Goal: Task Accomplishment & Management: Complete application form

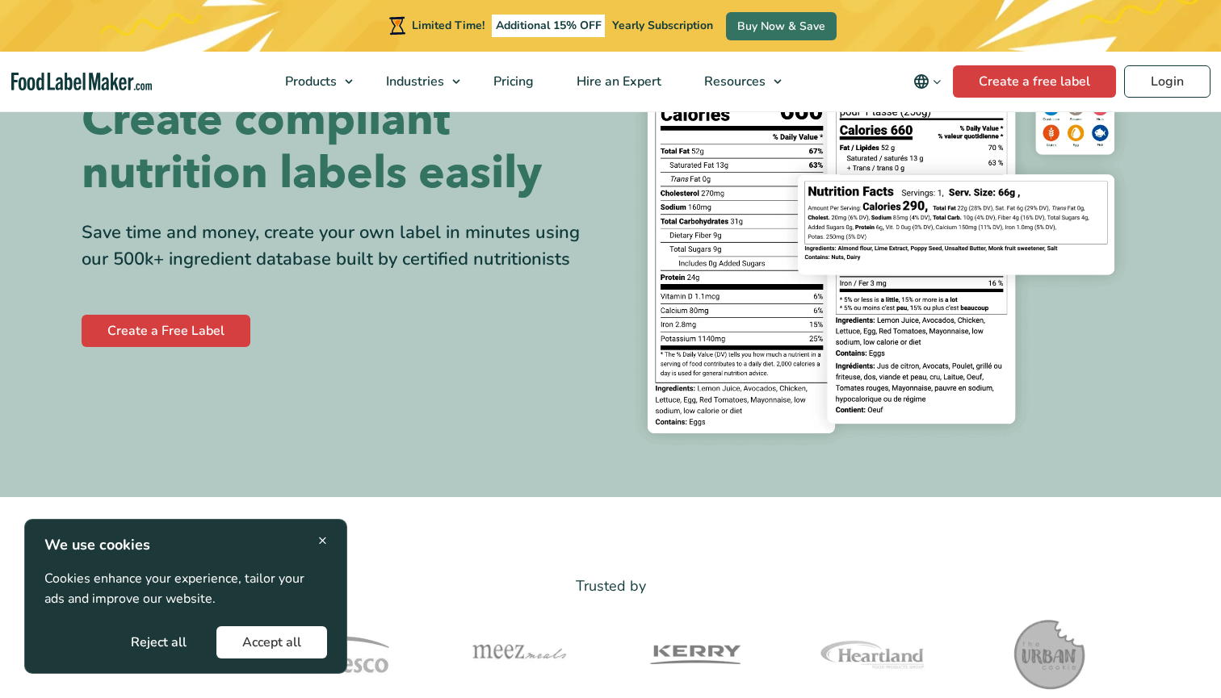
scroll to position [170, 0]
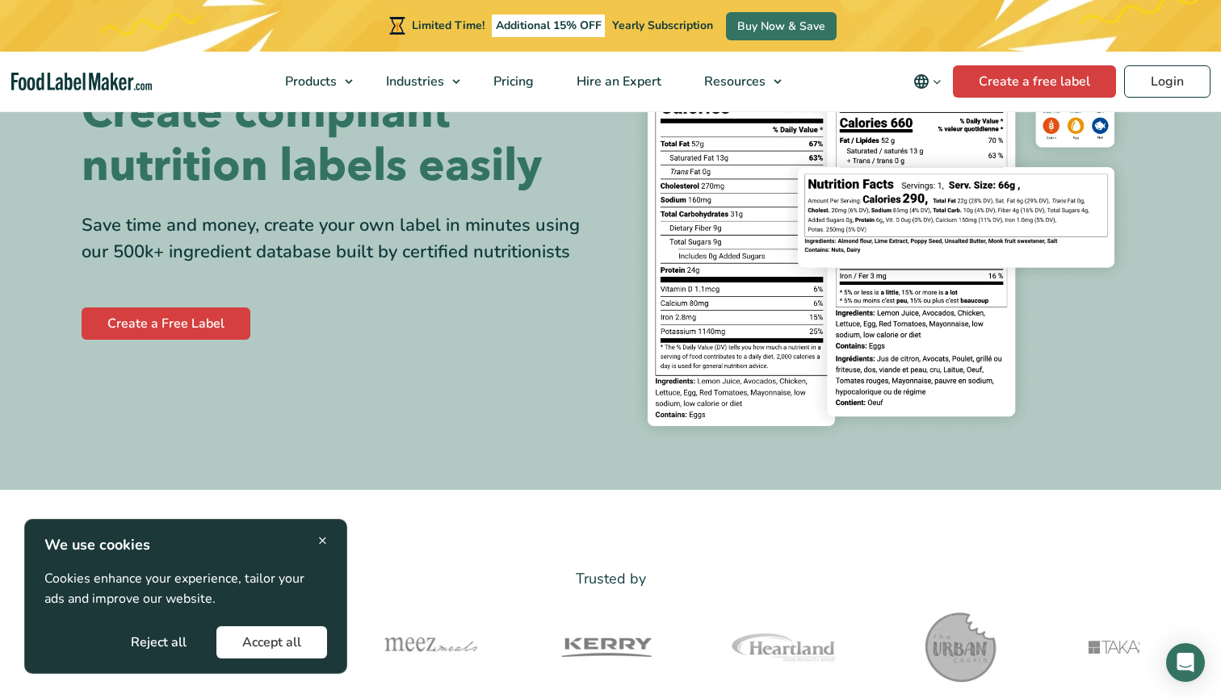
click at [305, 642] on button "Accept all" at bounding box center [271, 642] width 111 height 32
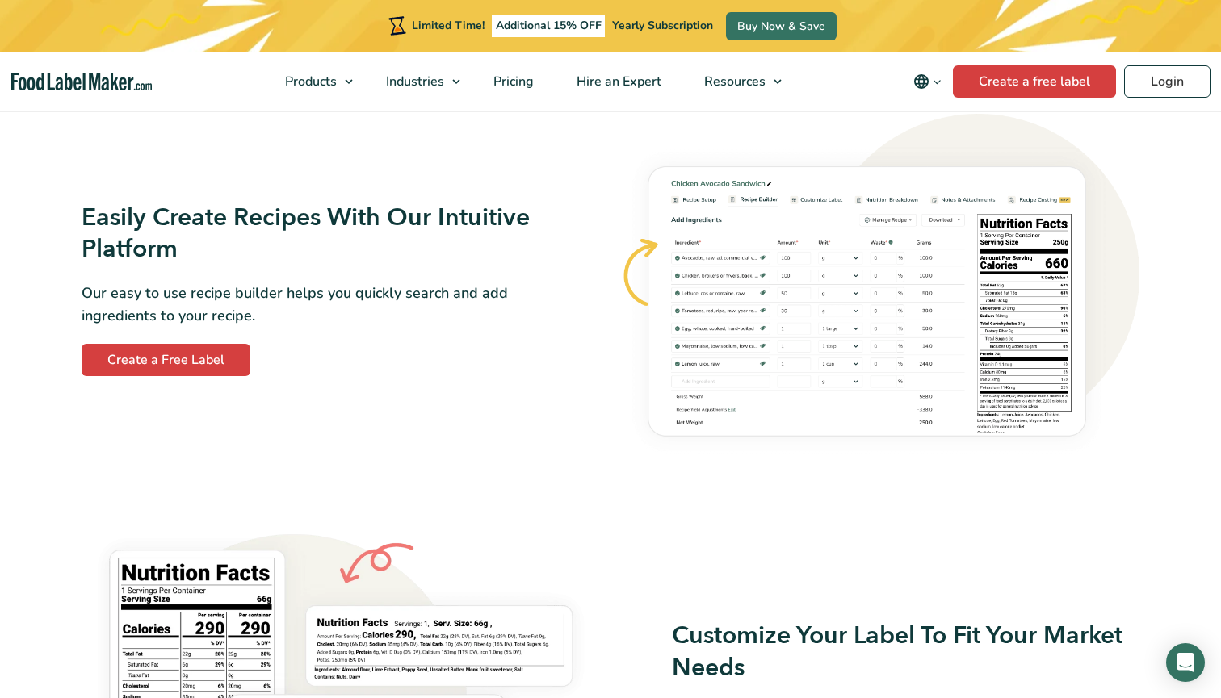
scroll to position [919, 0]
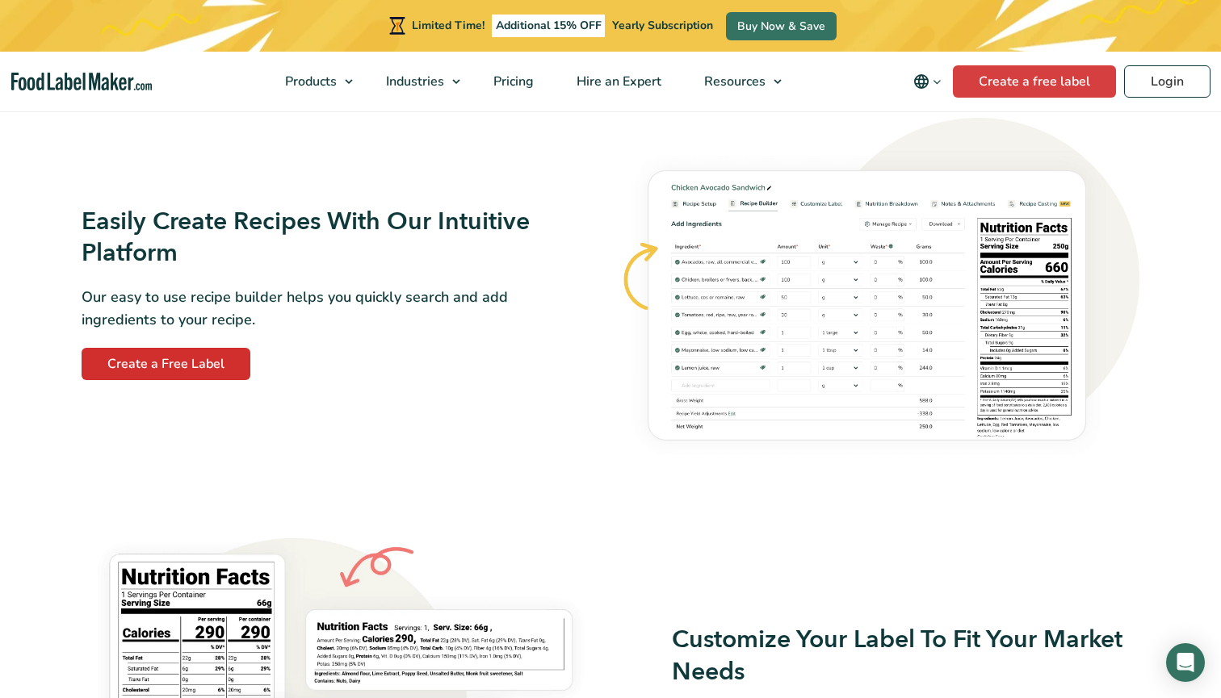
click at [234, 367] on link "Create a Free Label" at bounding box center [166, 364] width 169 height 32
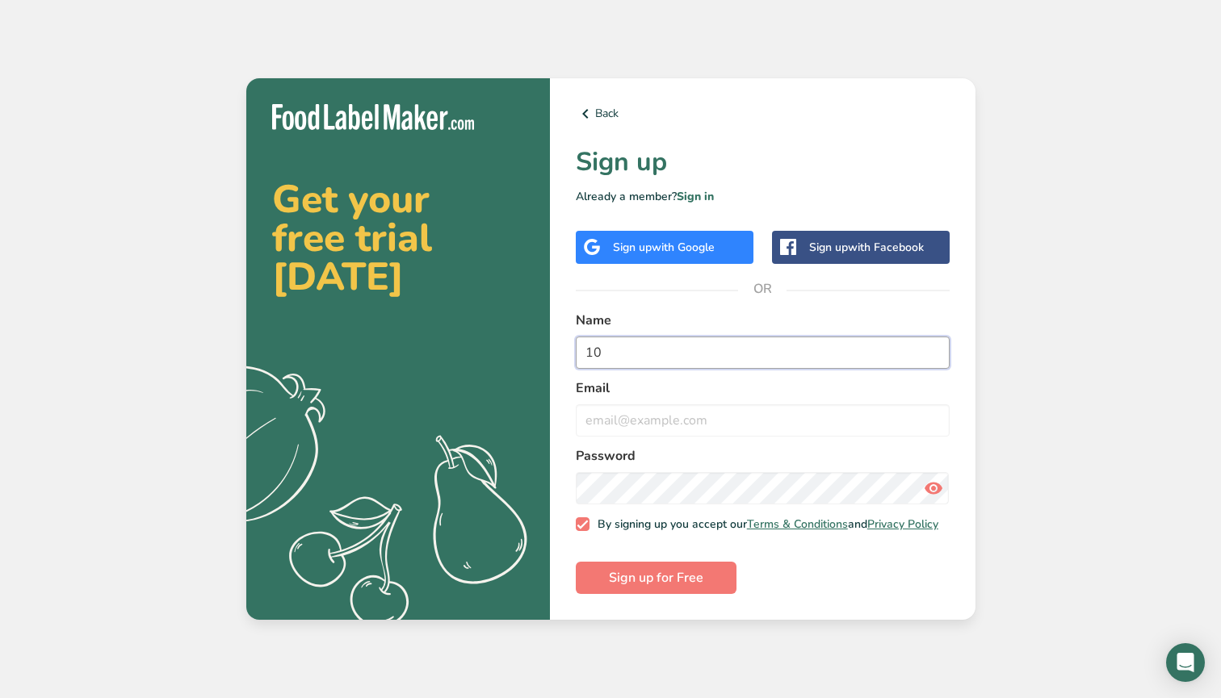
type input "1"
type input "ela"
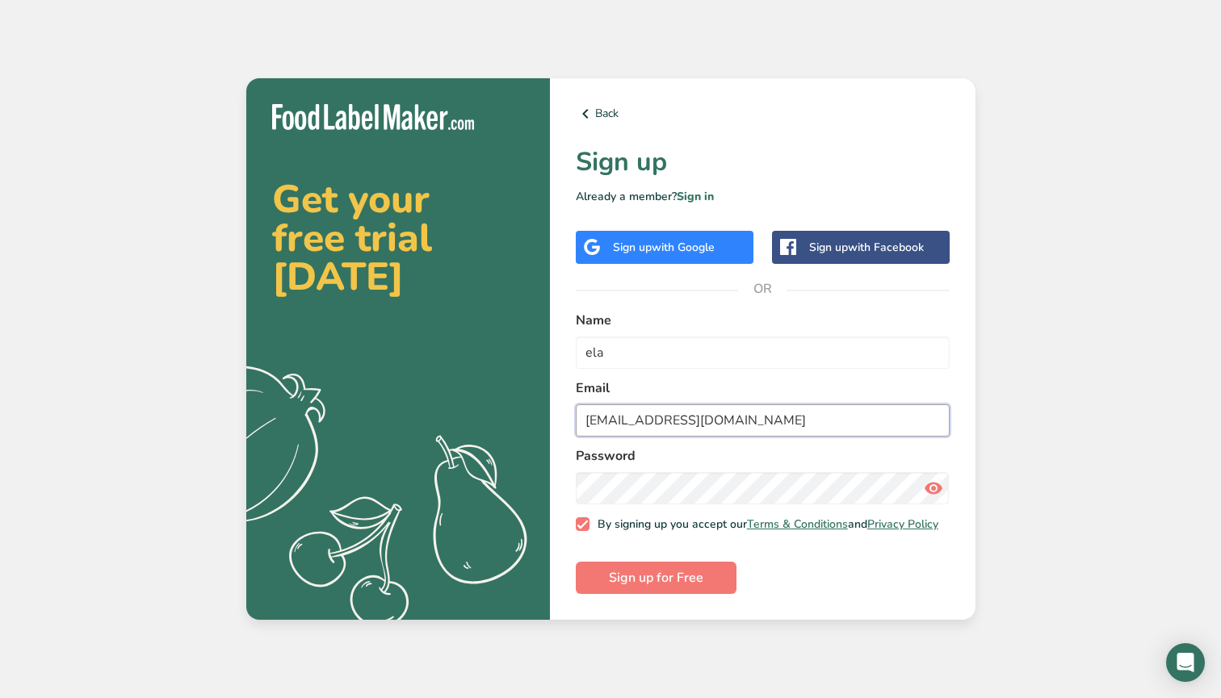
type input "[EMAIL_ADDRESS][DOMAIN_NAME]"
click at [886, 593] on form "Name ela Email [EMAIL_ADDRESS][DOMAIN_NAME] Password By signing up you accept o…" at bounding box center [763, 453] width 374 height 284
click at [622, 579] on span "Sign up for Free" at bounding box center [656, 577] width 94 height 19
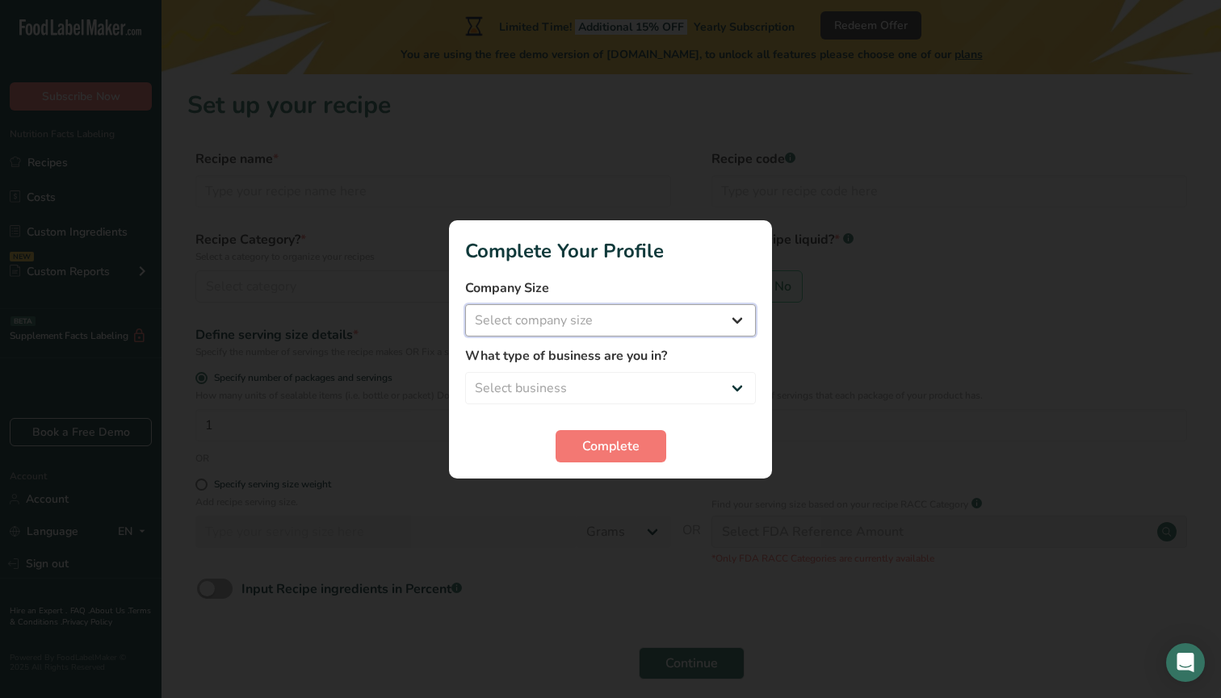
select select "2"
click at [584, 447] on span "Complete" at bounding box center [610, 446] width 57 height 19
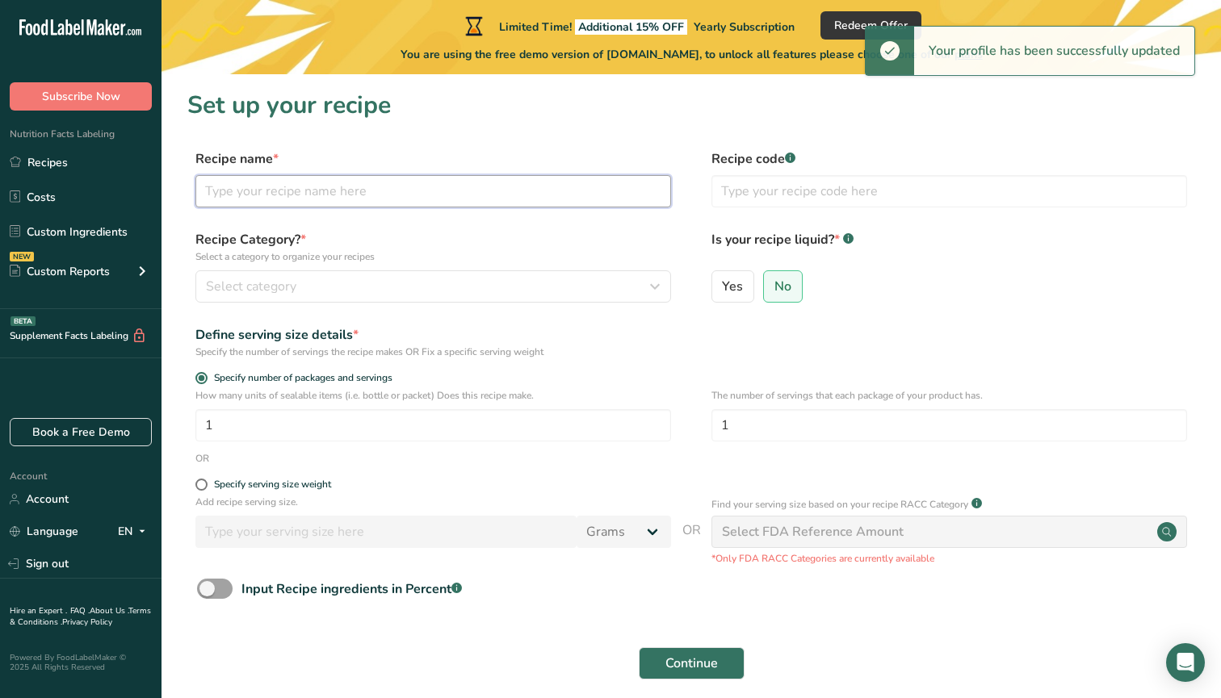
click at [343, 178] on input "text" at bounding box center [432, 191] width 475 height 32
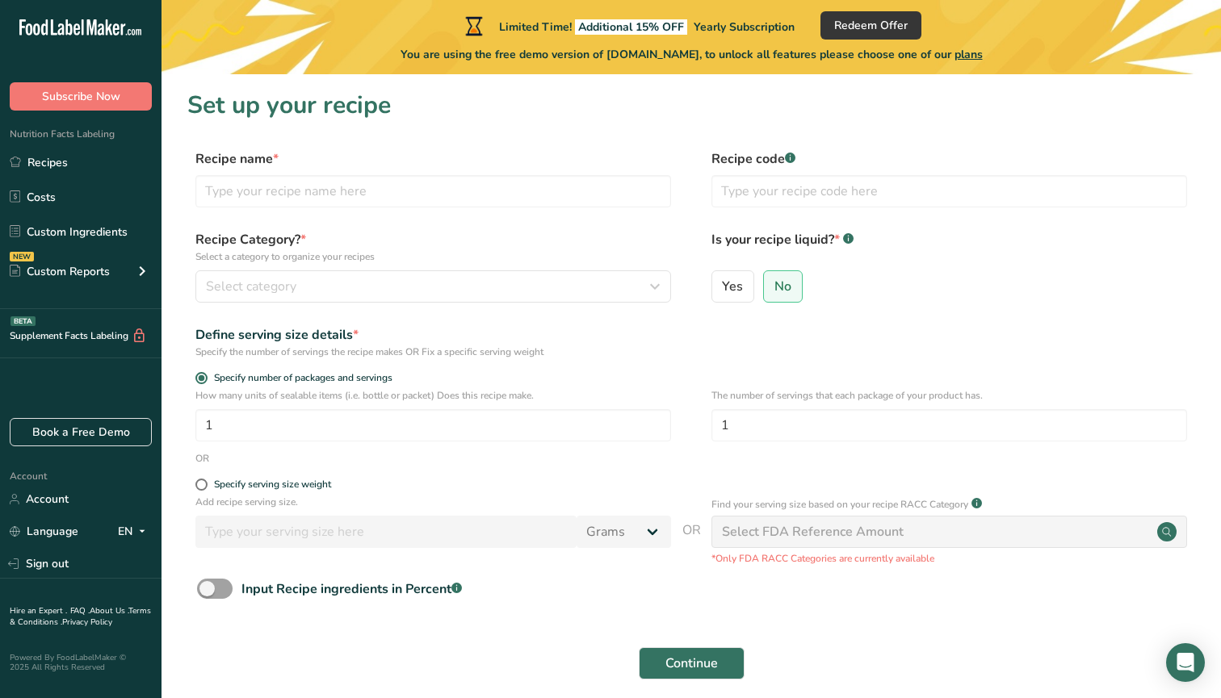
click at [773, 529] on div "Select FDA Reference Amount" at bounding box center [813, 531] width 182 height 19
click at [357, 198] on input "text" at bounding box center [432, 191] width 475 height 32
type input "Coconut & Almond Crumble"
click at [266, 286] on span "Select category" at bounding box center [251, 286] width 90 height 19
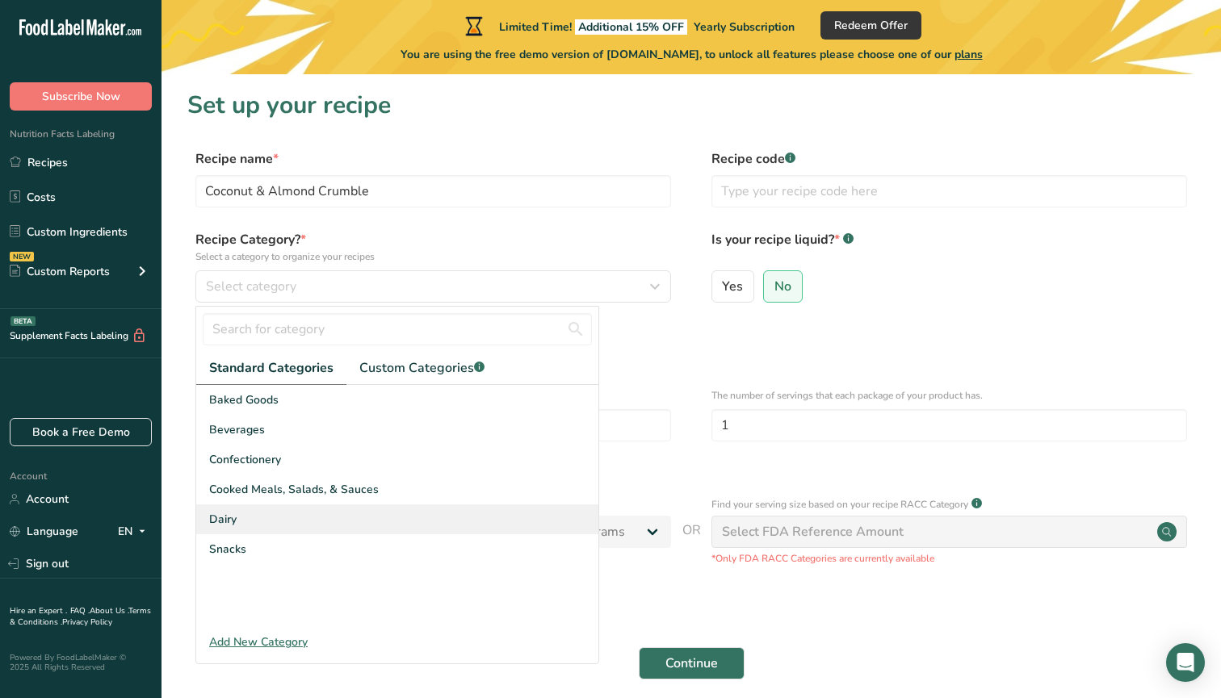
click at [244, 526] on div "Dairy" at bounding box center [397, 520] width 402 height 30
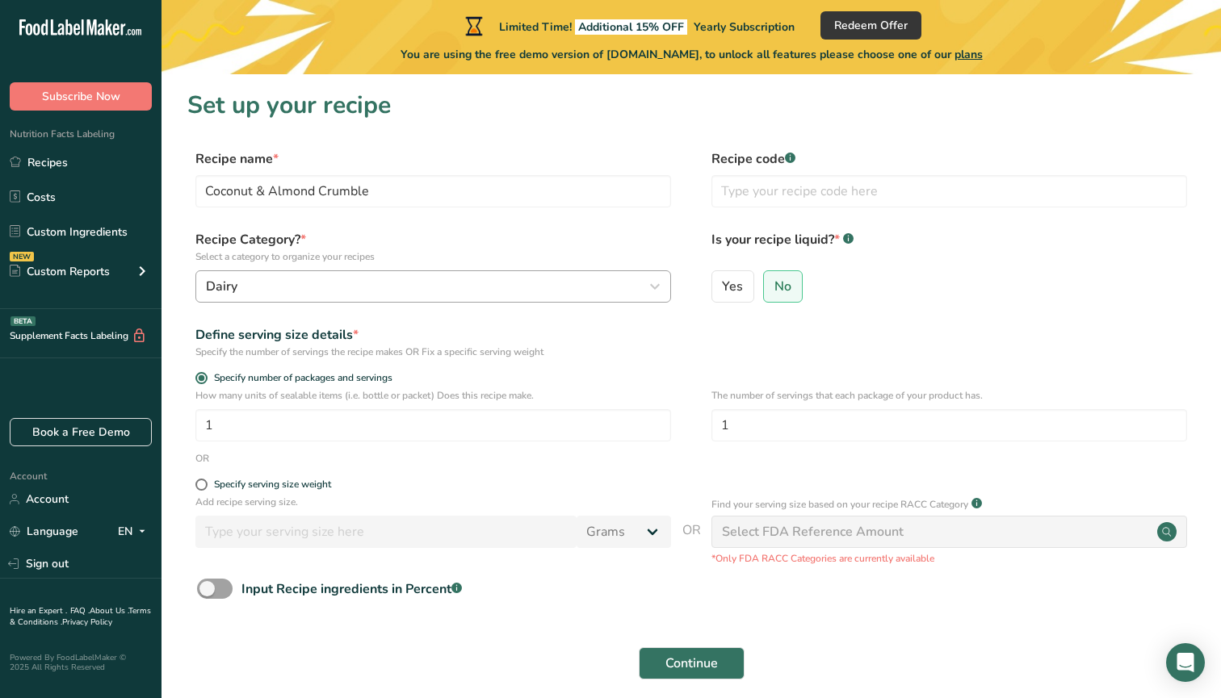
click at [404, 292] on div "Dairy" at bounding box center [428, 286] width 445 height 19
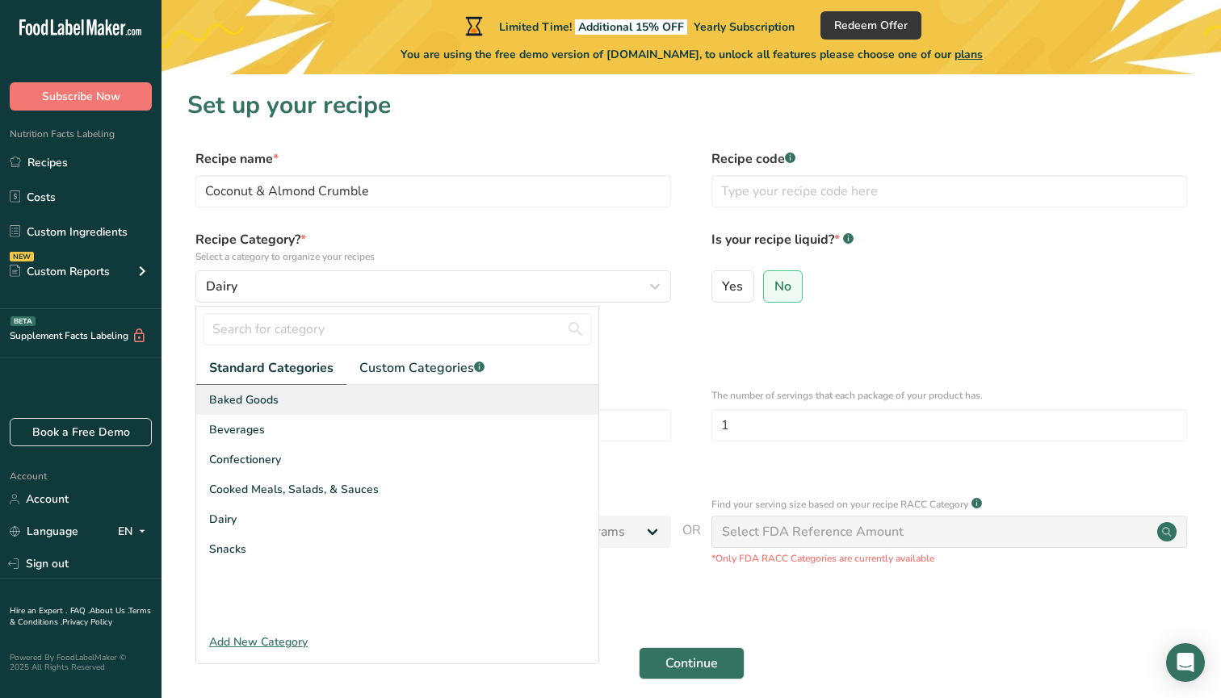
click at [300, 411] on div "Baked Goods" at bounding box center [397, 400] width 402 height 30
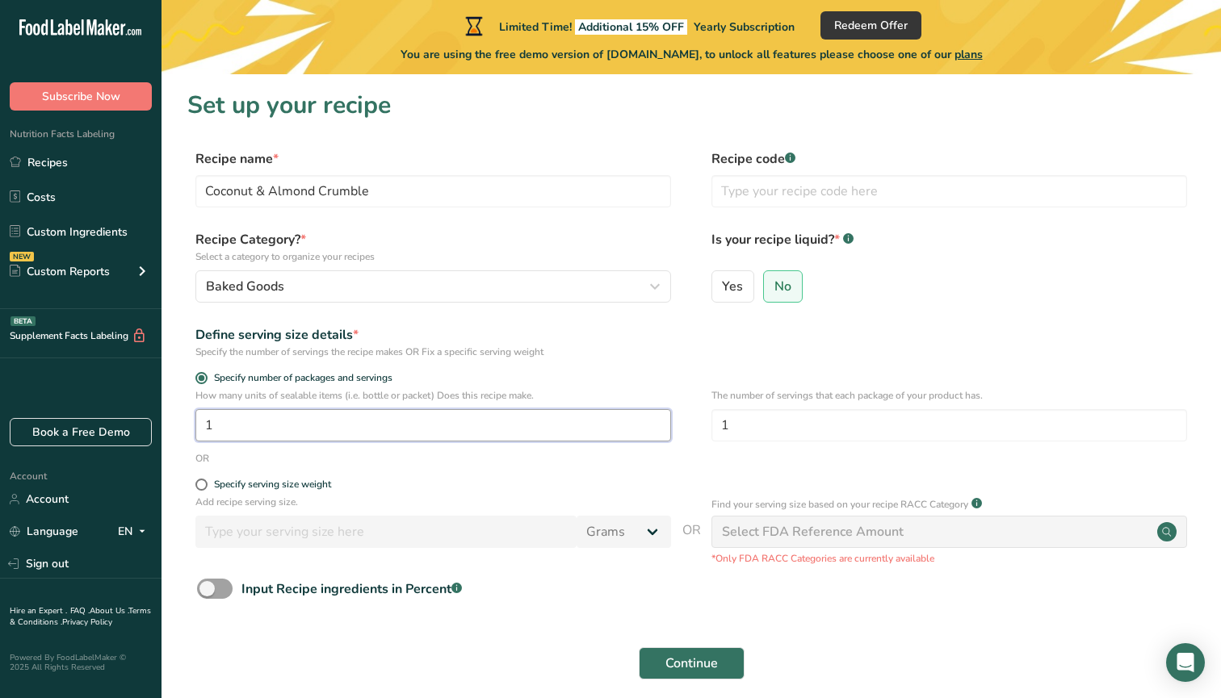
click at [329, 426] on input "1" at bounding box center [432, 425] width 475 height 32
drag, startPoint x: 329, startPoint y: 426, endPoint x: 195, endPoint y: 422, distance: 133.3
click at [195, 422] on input "1" at bounding box center [432, 425] width 475 height 32
type input "500"
click at [605, 367] on form "Recipe name * Coconut & Almond Crumble Recipe code .a-a{fill:#347362;}.b-a{fill…" at bounding box center [690, 419] width 1007 height 540
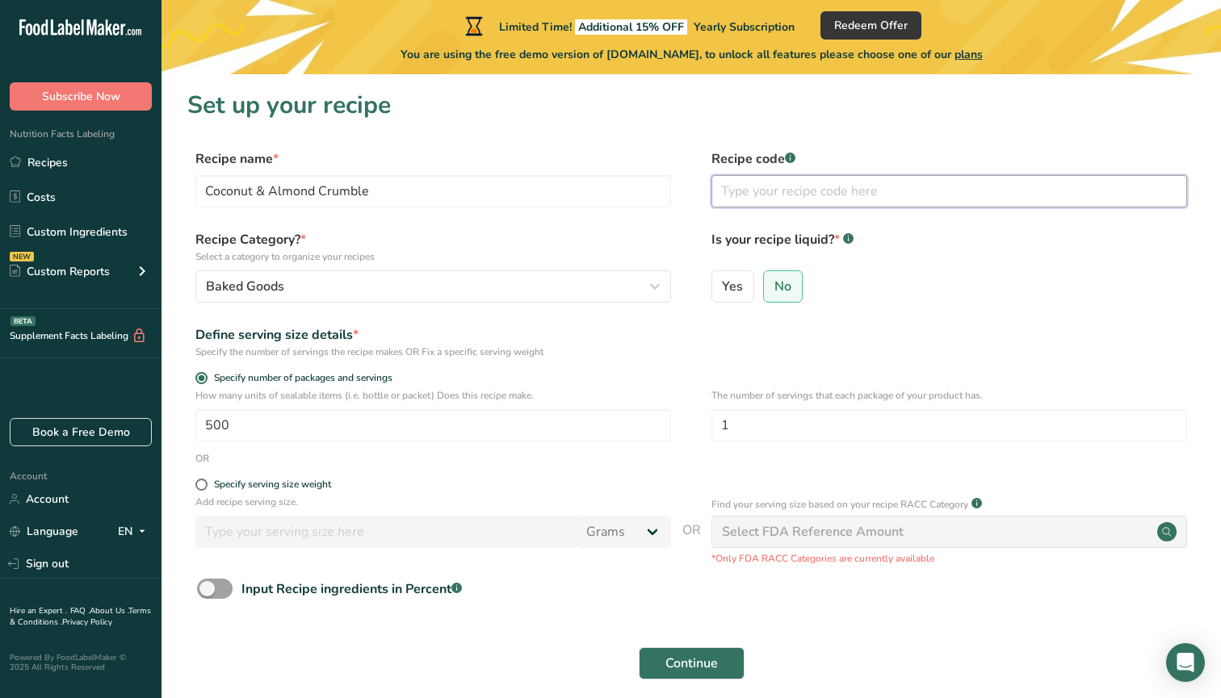
click at [764, 193] on input "text" at bounding box center [948, 191] width 475 height 32
type input "4567890"
click at [778, 283] on span "No" at bounding box center [782, 287] width 17 height 16
click at [774, 283] on input "No" at bounding box center [769, 286] width 10 height 10
drag, startPoint x: 752, startPoint y: 429, endPoint x: 712, endPoint y: 429, distance: 39.6
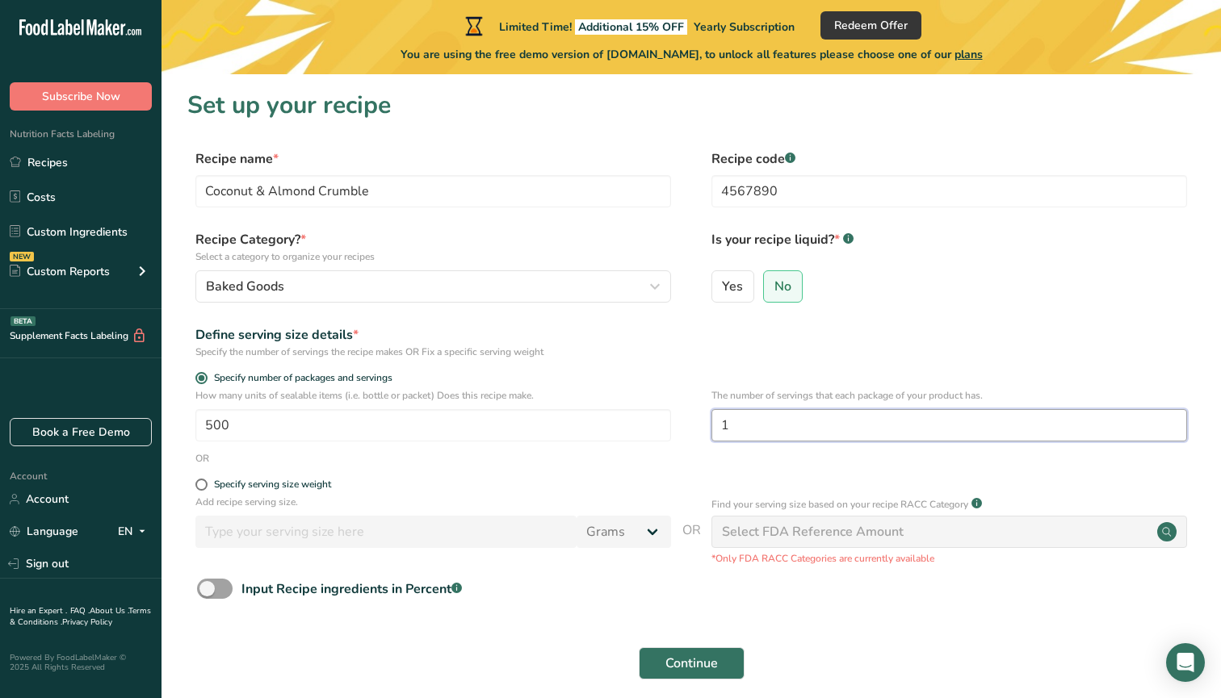
click at [712, 429] on input "1" at bounding box center [948, 425] width 475 height 32
type input "7"
type input "10"
click at [309, 485] on div "Specify serving size weight" at bounding box center [272, 485] width 117 height 12
click at [206, 485] on input "Specify serving size weight" at bounding box center [200, 485] width 10 height 10
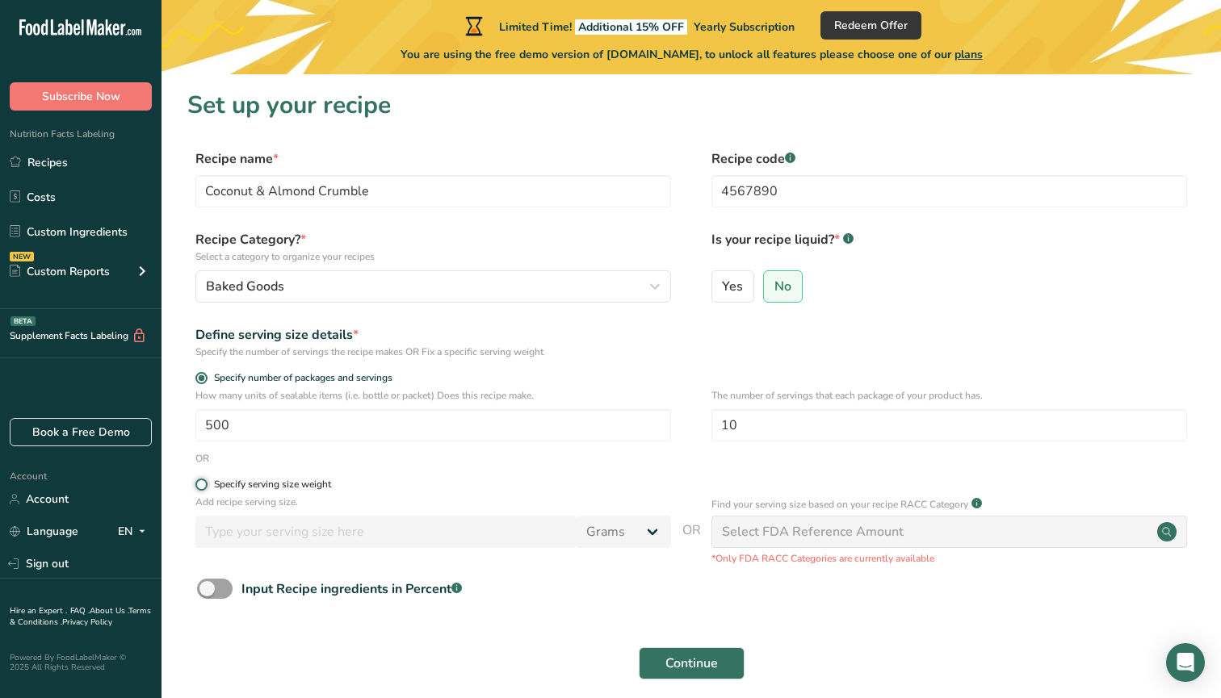
radio input "true"
radio input "false"
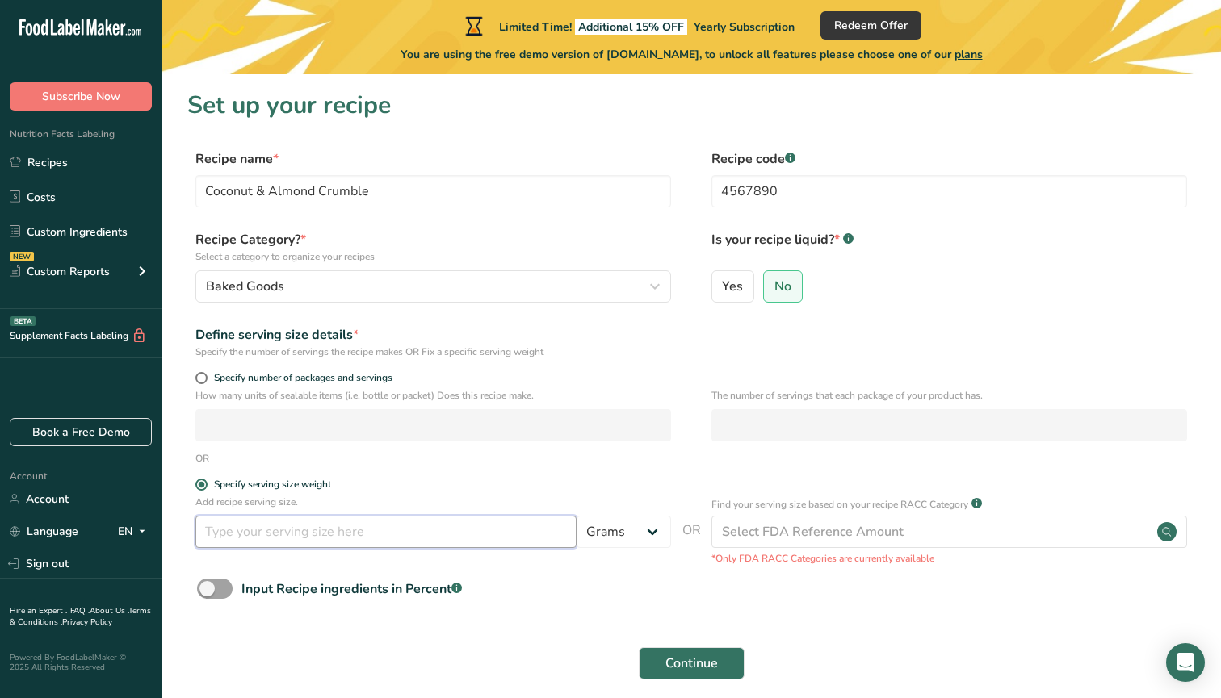
click at [376, 533] on input "number" at bounding box center [385, 532] width 381 height 32
type input "500"
click at [312, 375] on span "Specify number of packages and servings" at bounding box center [299, 378] width 185 height 12
click at [206, 375] on input "Specify number of packages and servings" at bounding box center [200, 378] width 10 height 10
radio input "true"
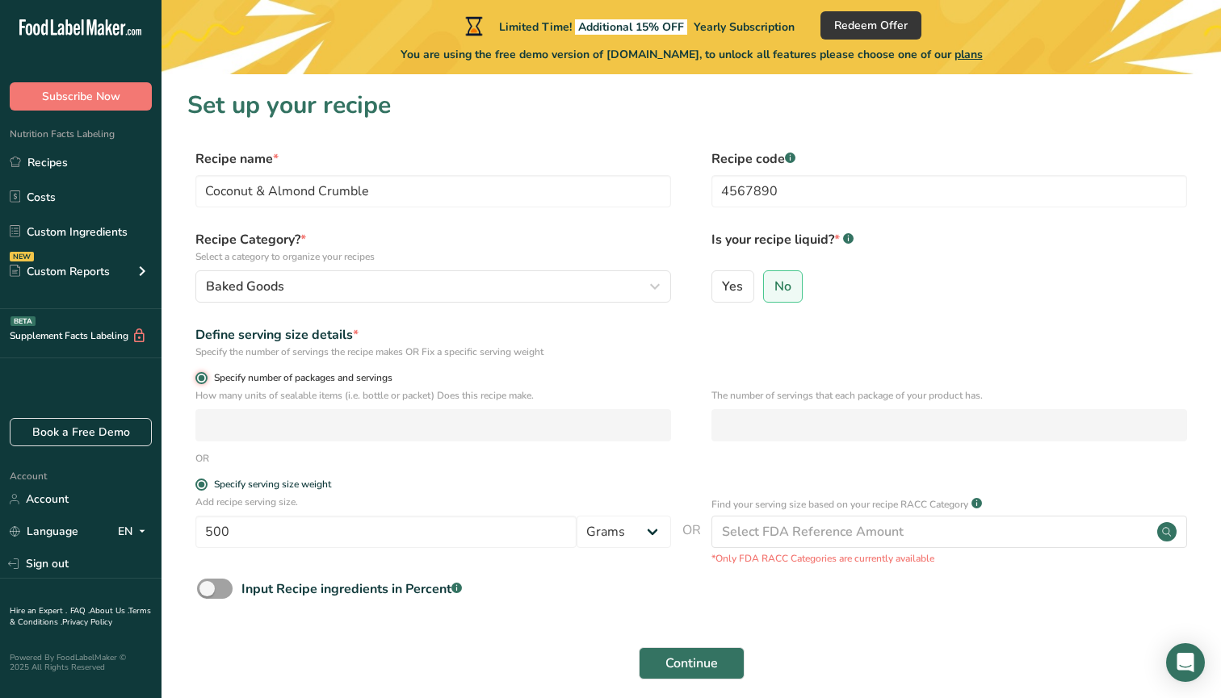
radio input "false"
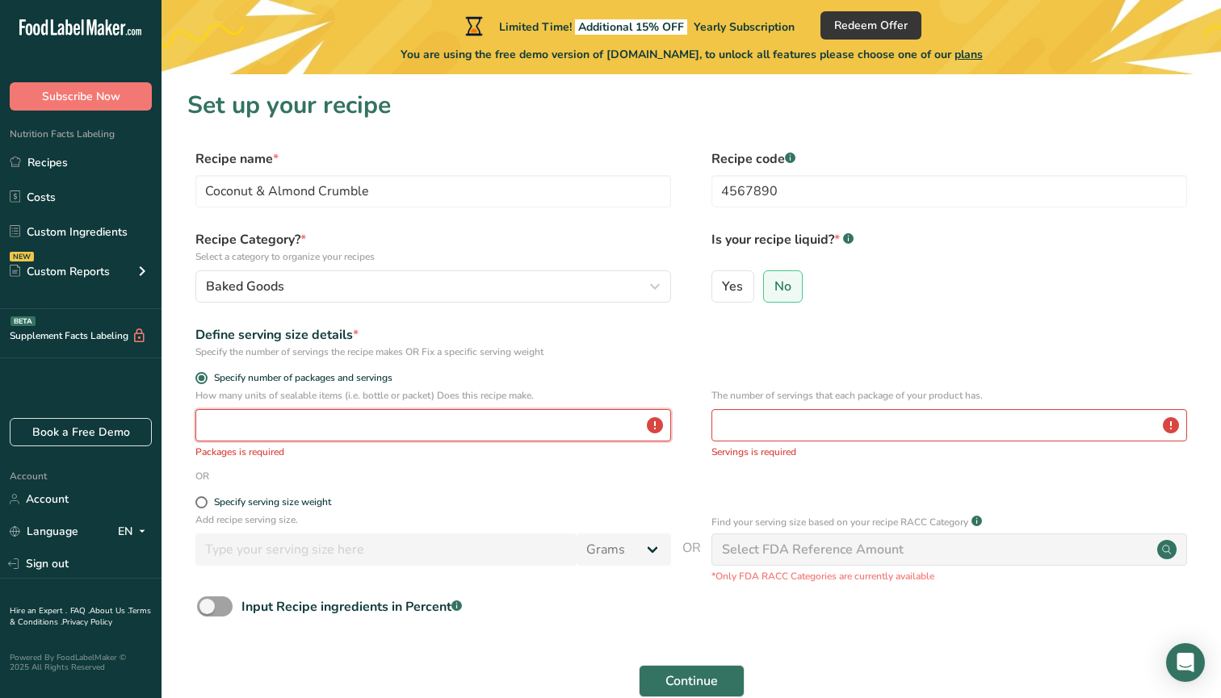
click at [311, 416] on input "number" at bounding box center [432, 425] width 475 height 32
click at [283, 376] on span "Specify number of packages and servings" at bounding box center [299, 378] width 185 height 12
click at [206, 376] on input "Specify number of packages and servings" at bounding box center [200, 378] width 10 height 10
click at [284, 434] on input "number" at bounding box center [432, 425] width 475 height 32
type input "1"
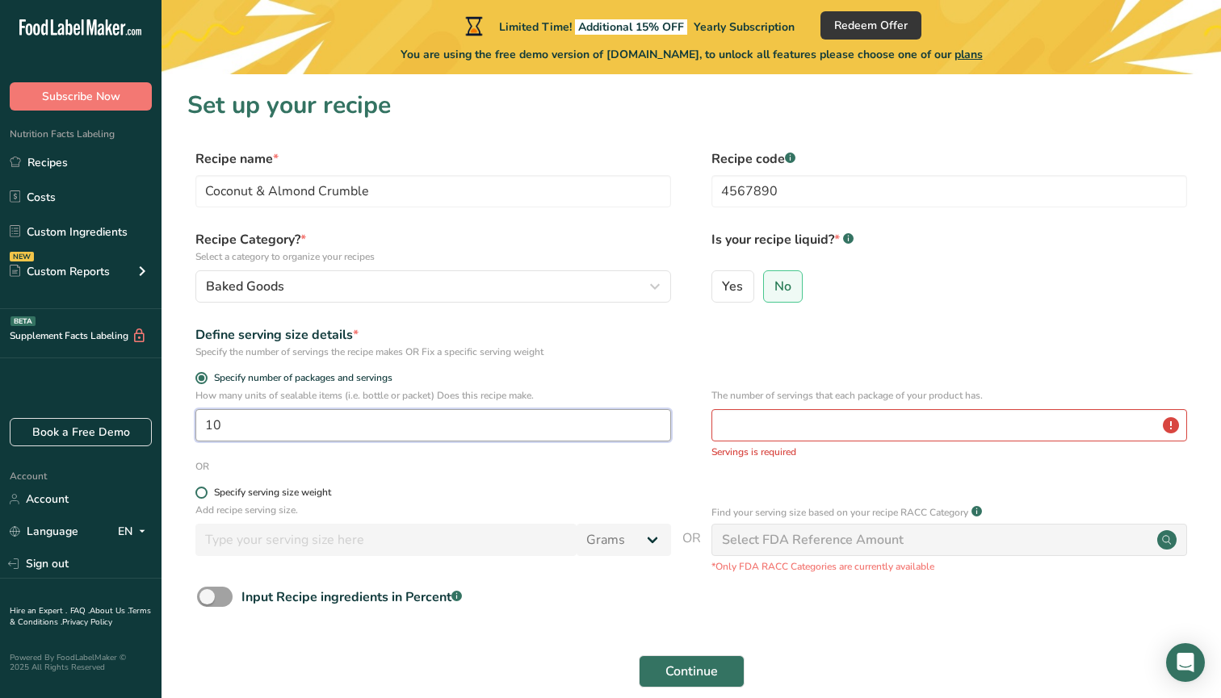
type input "10"
click at [253, 488] on div "Specify serving size weight" at bounding box center [272, 493] width 117 height 12
click at [206, 488] on input "Specify serving size weight" at bounding box center [200, 493] width 10 height 10
radio input "true"
radio input "false"
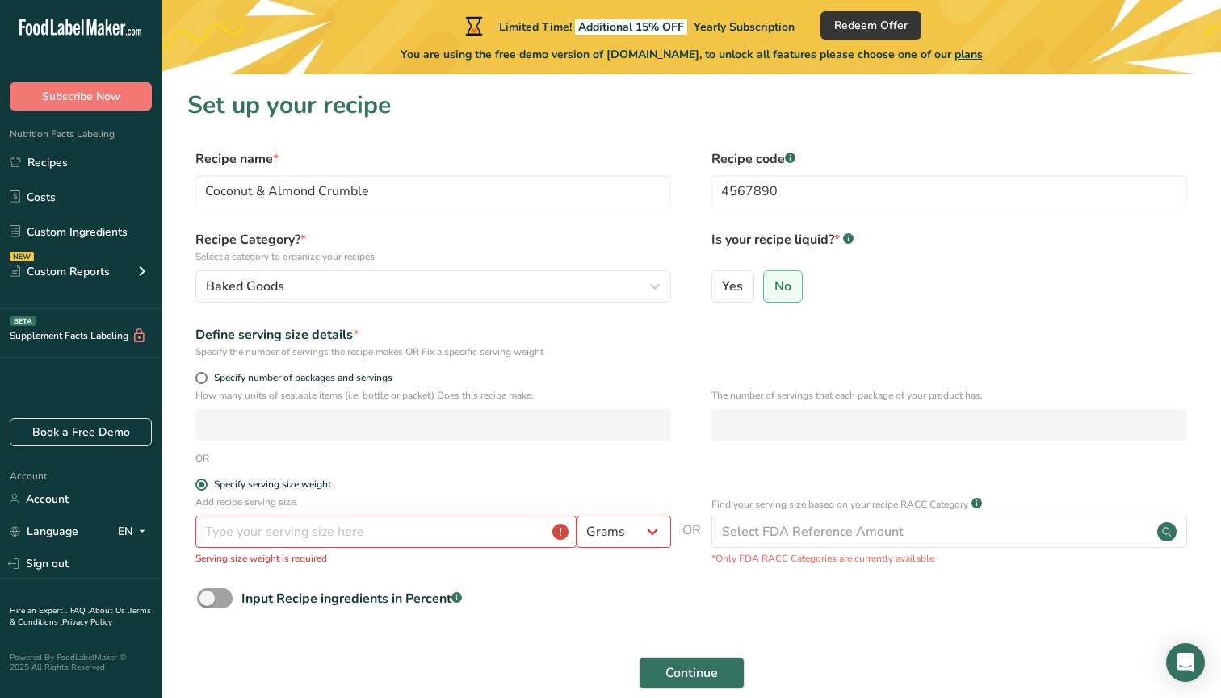
click at [295, 515] on div "Add recipe serving size. Grams kg mg mcg lb oz l mL fl oz tbsp tsp cup qt gallo…" at bounding box center [432, 530] width 475 height 71
click at [299, 539] on input "number" at bounding box center [385, 532] width 381 height 32
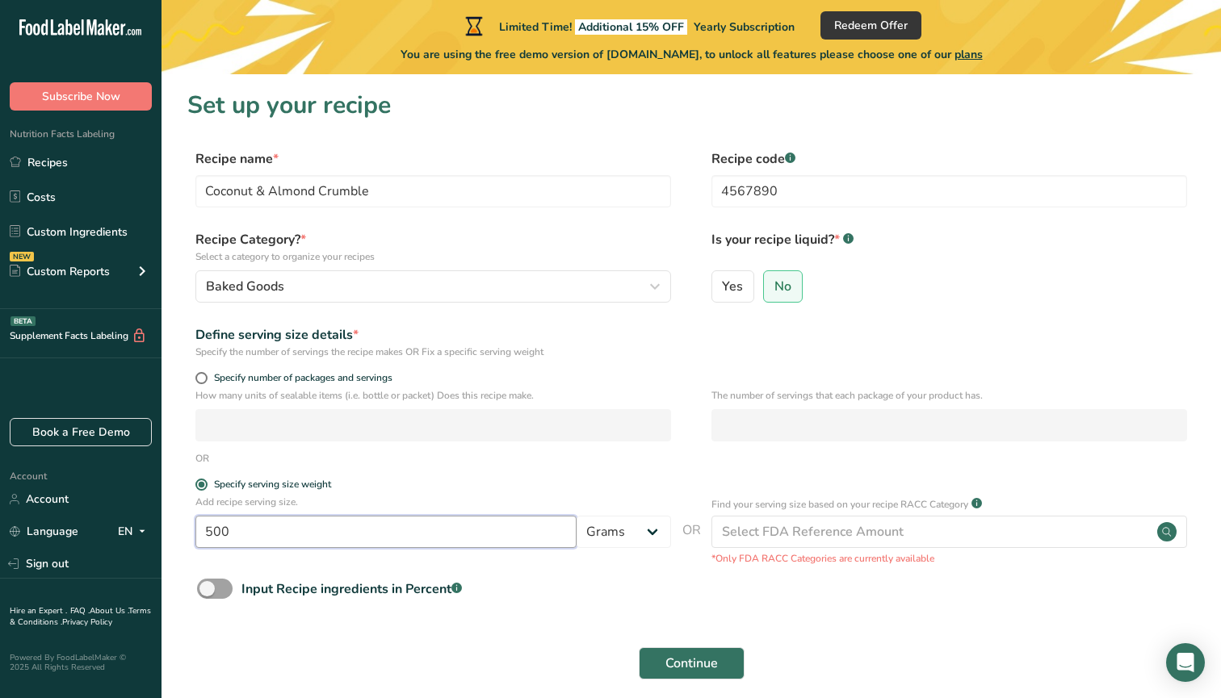
type input "500"
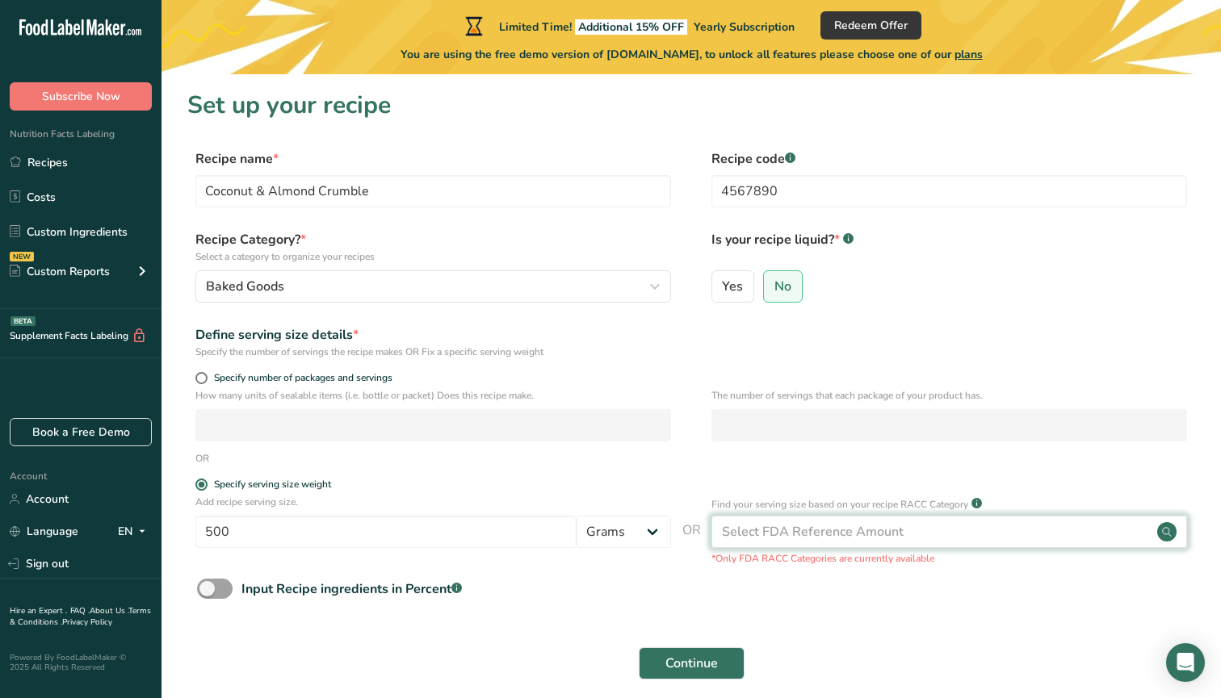
click at [763, 538] on div "Select FDA Reference Amount" at bounding box center [813, 531] width 182 height 19
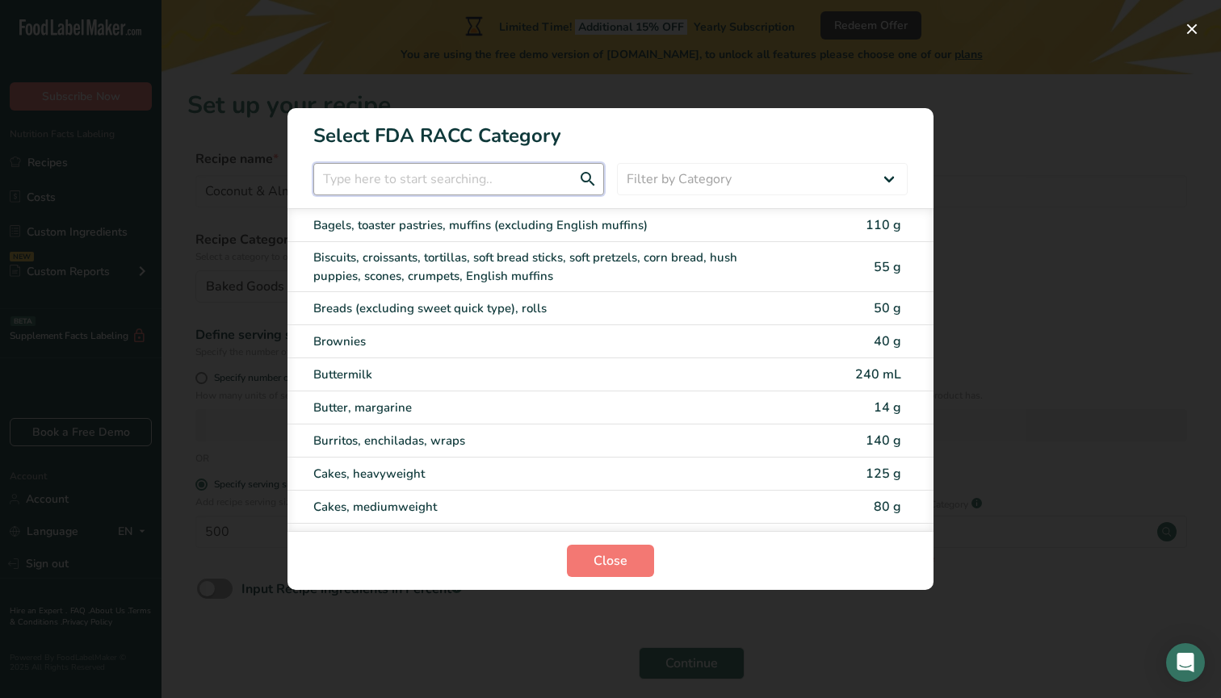
click at [535, 171] on input "RACC Category Selection Modal" at bounding box center [458, 179] width 291 height 32
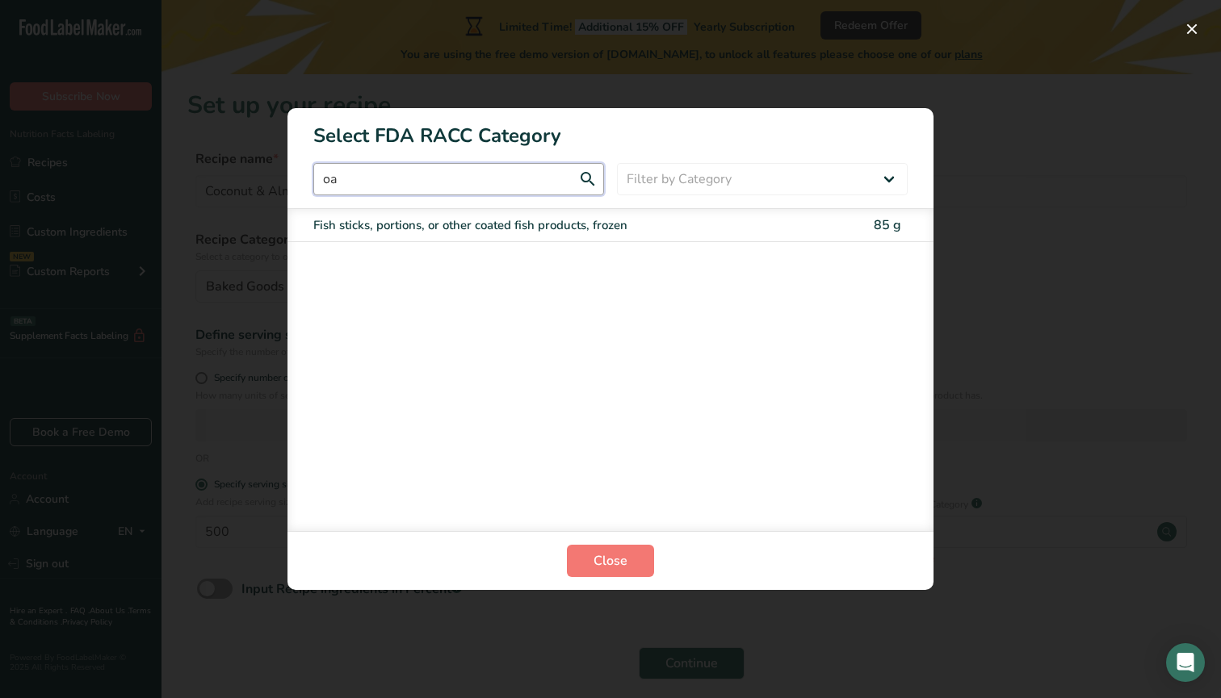
type input "o"
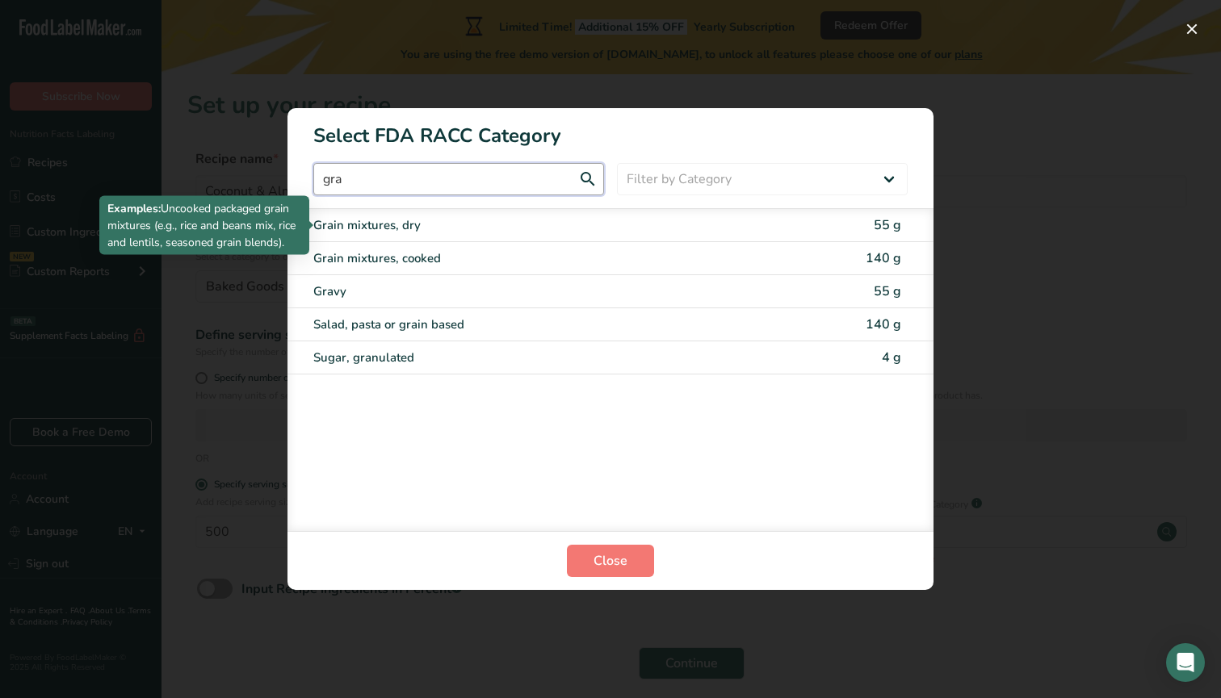
type input "gra"
click at [459, 228] on div "Grain mixtures, dry" at bounding box center [542, 225] width 459 height 19
type input "55"
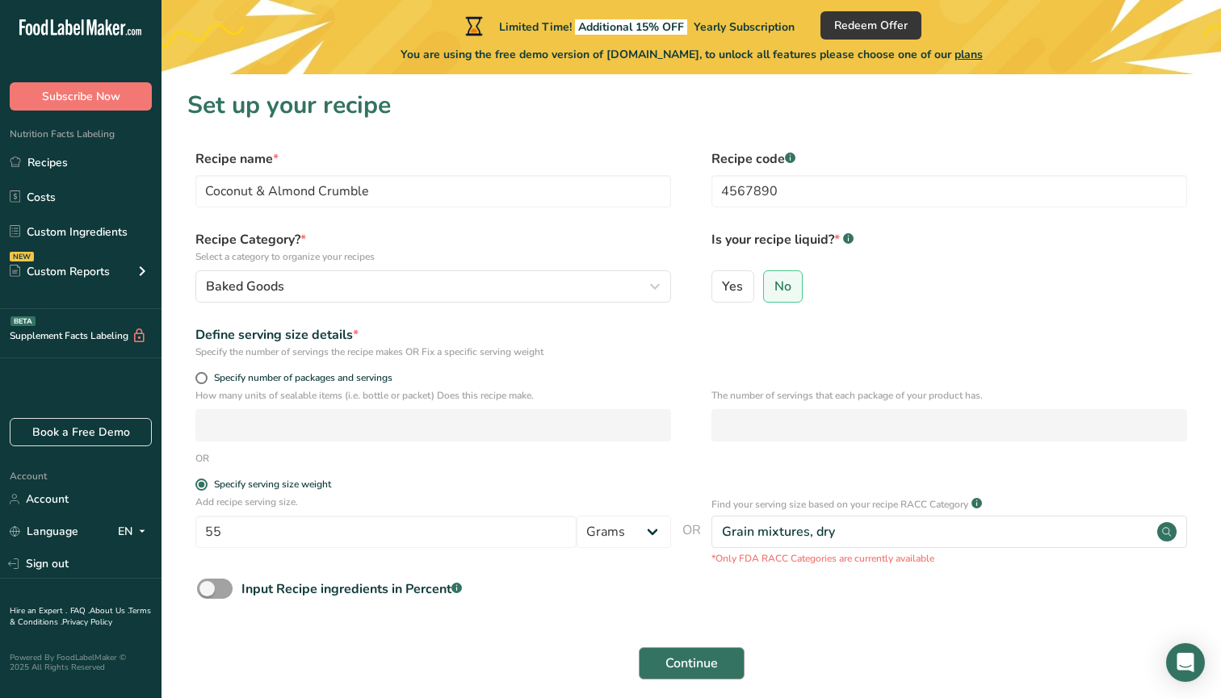
click at [701, 667] on span "Continue" at bounding box center [691, 663] width 52 height 19
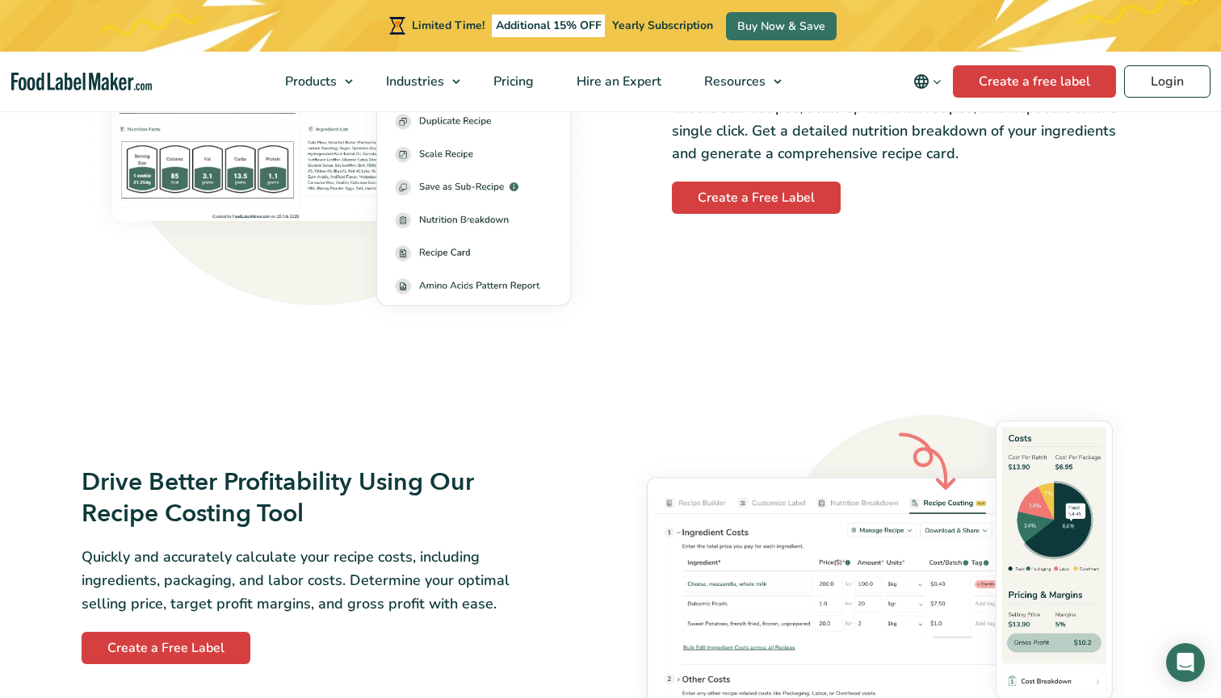
scroll to position [2385, 0]
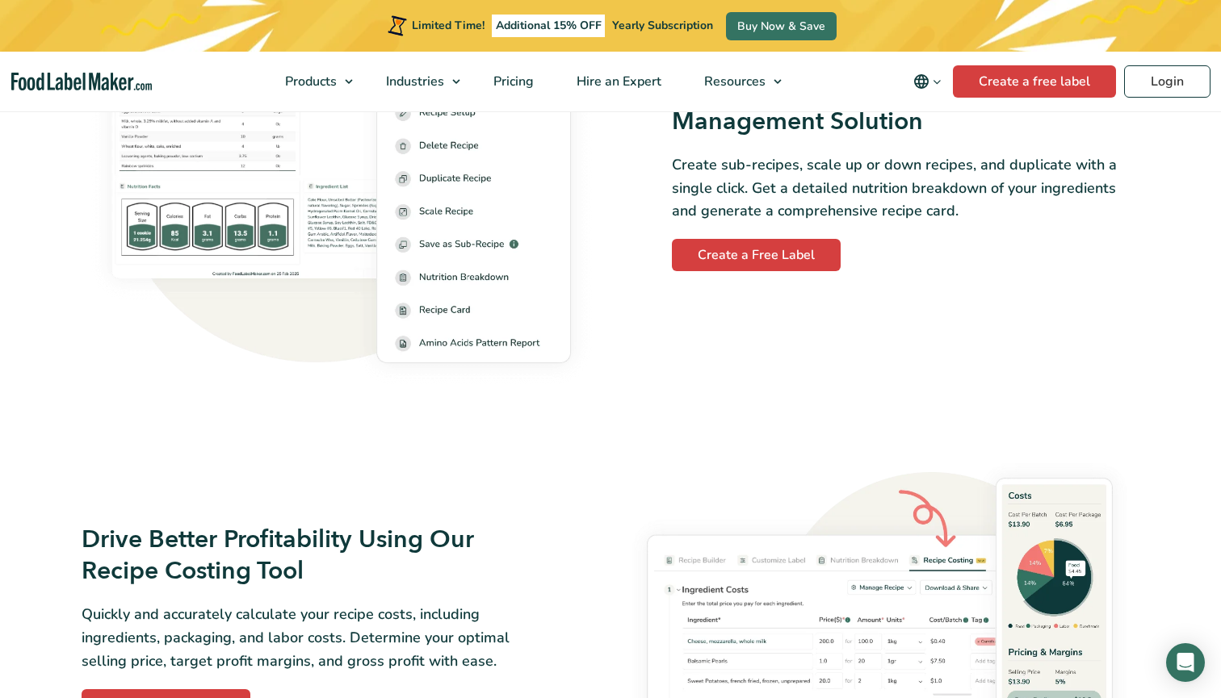
click at [666, 444] on div at bounding box center [879, 623] width 538 height 362
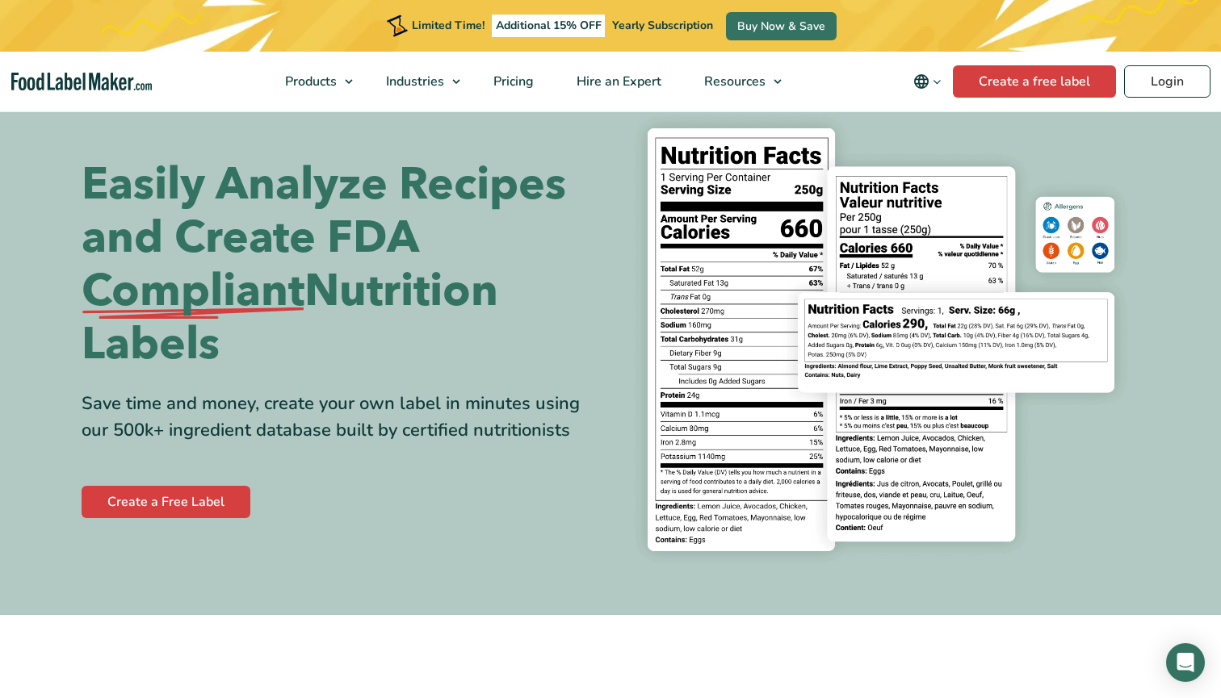
scroll to position [45, 0]
